Goal: Task Accomplishment & Management: Use online tool/utility

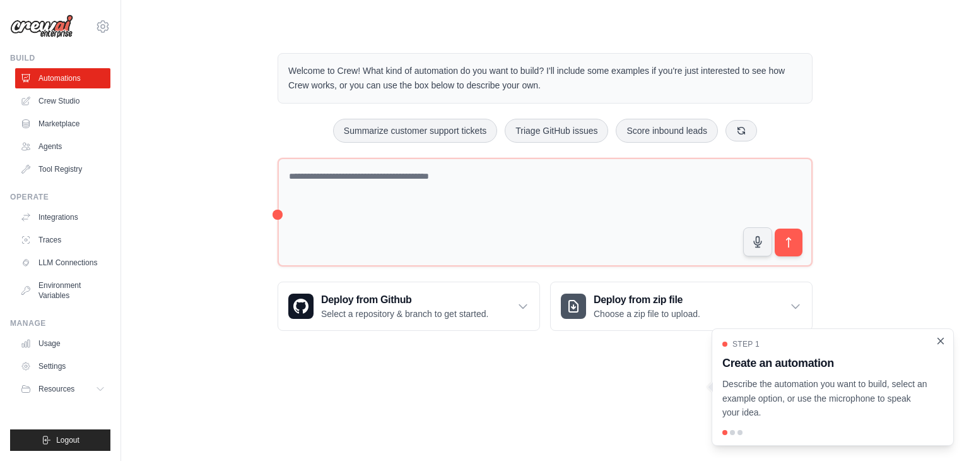
click at [939, 339] on icon "Close walkthrough" at bounding box center [941, 341] width 6 height 6
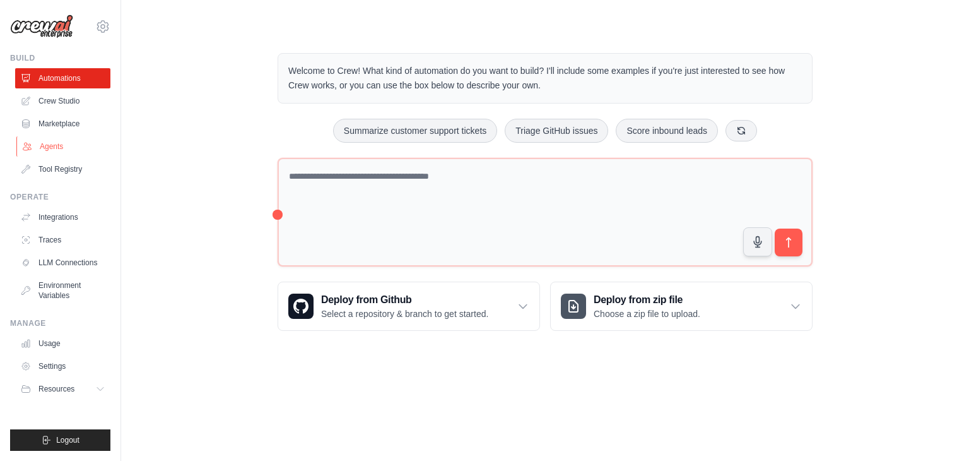
click at [50, 144] on link "Agents" at bounding box center [63, 146] width 95 height 20
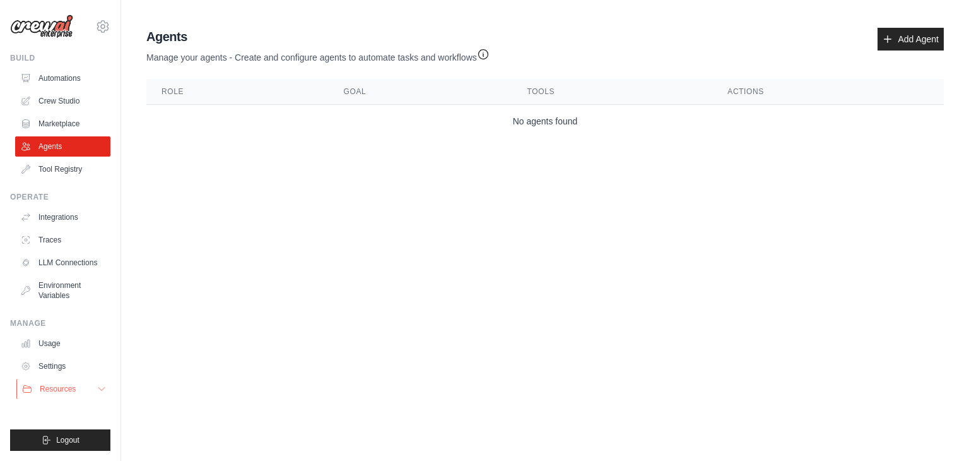
click at [58, 380] on button "Resources" at bounding box center [63, 389] width 95 height 20
click at [65, 394] on span "Resources" at bounding box center [58, 389] width 36 height 10
click at [66, 80] on link "Automations" at bounding box center [63, 78] width 95 height 20
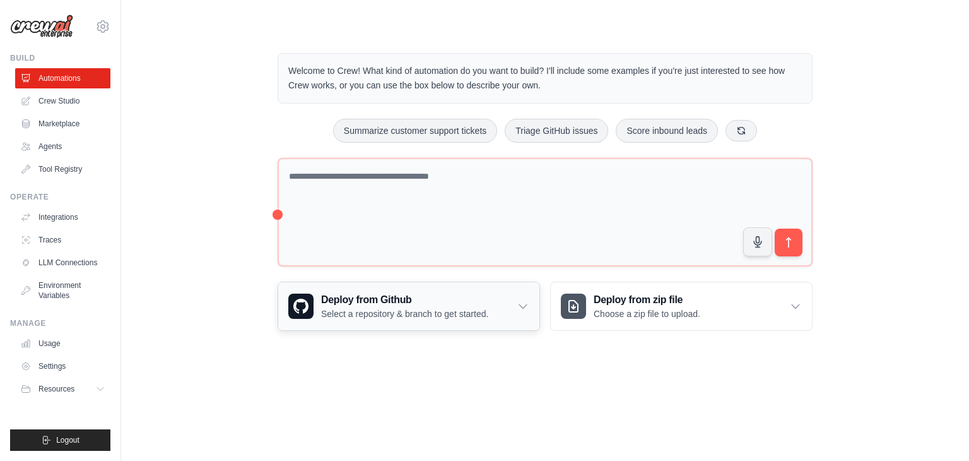
click at [404, 304] on h3 "Deploy from Github" at bounding box center [404, 299] width 167 height 15
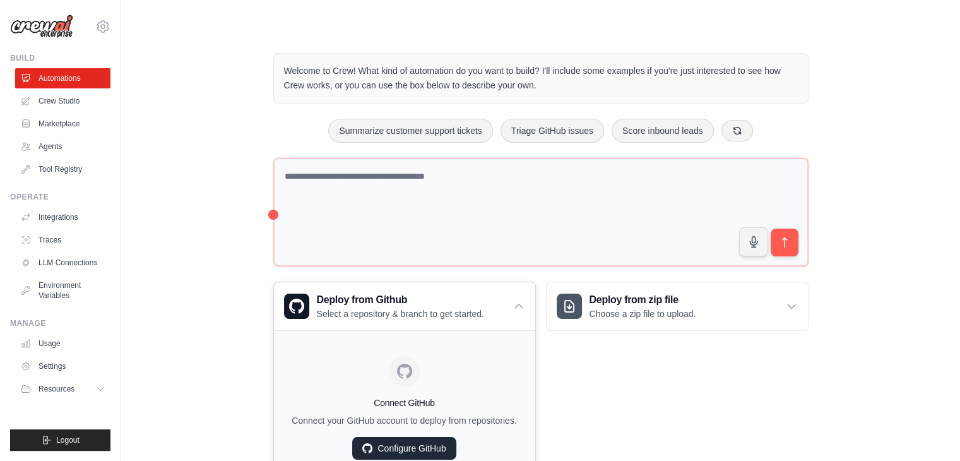
click at [397, 445] on link "Configure GitHub" at bounding box center [403, 448] width 103 height 23
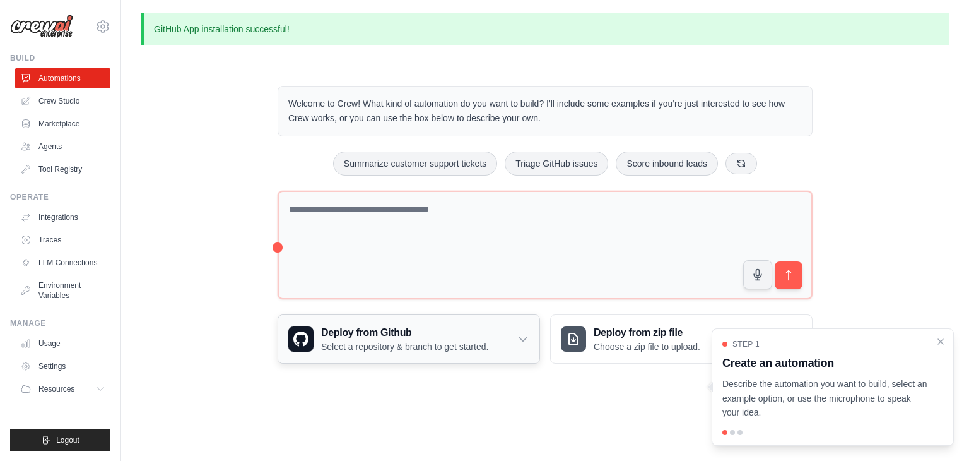
click at [368, 340] on p "Select a repository & branch to get started." at bounding box center [404, 346] width 167 height 13
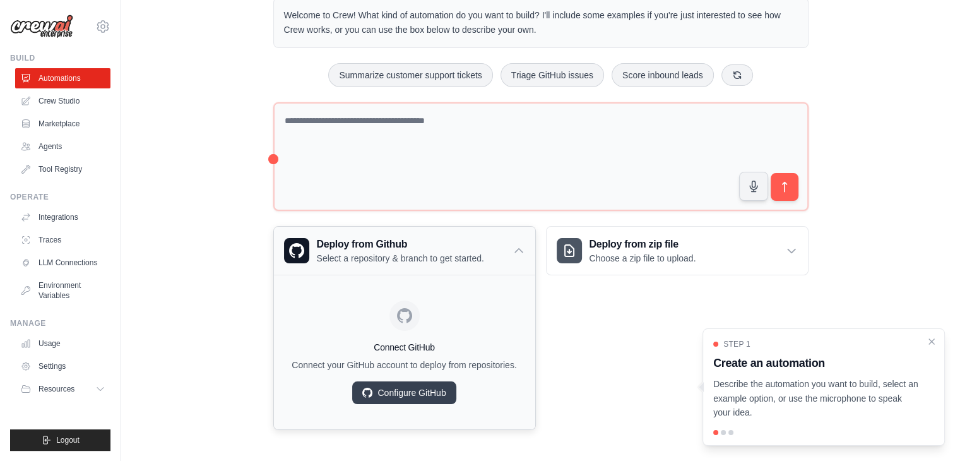
scroll to position [88, 0]
click at [423, 394] on link "Configure GitHub" at bounding box center [403, 392] width 103 height 23
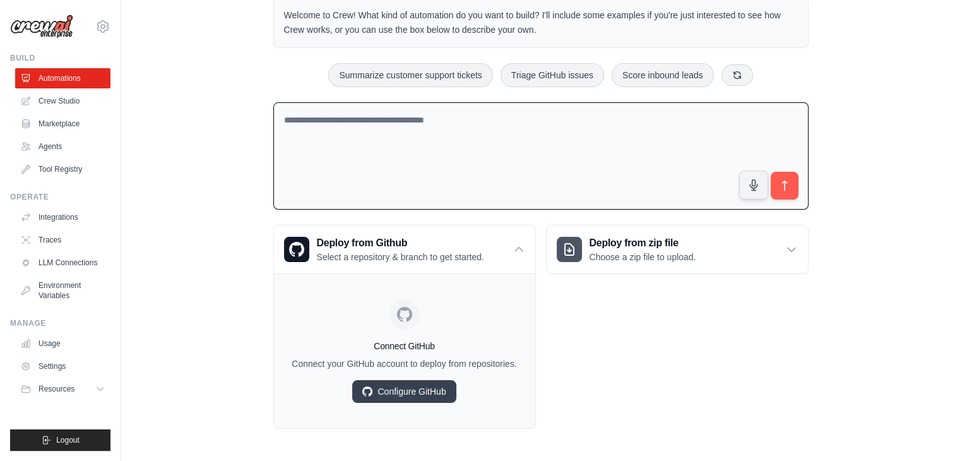
scroll to position [88, 0]
click at [406, 133] on textarea at bounding box center [540, 157] width 535 height 108
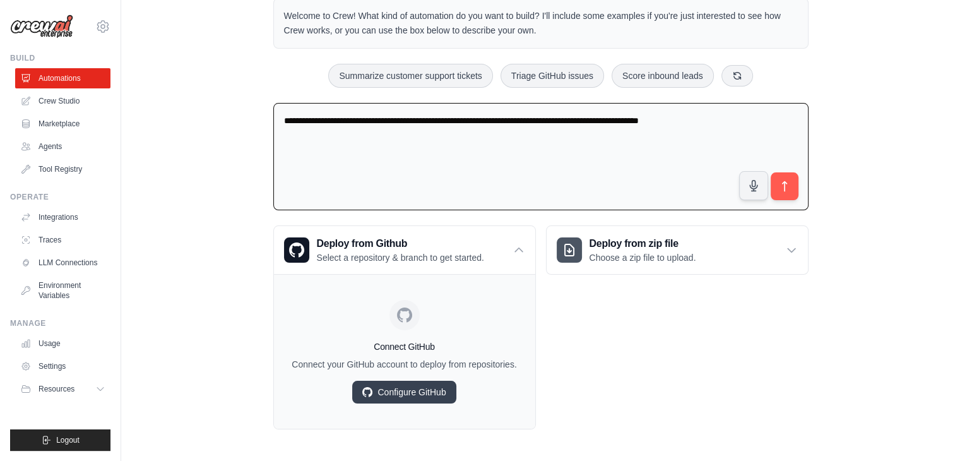
type textarea "**********"
